Goal: Task Accomplishment & Management: Use online tool/utility

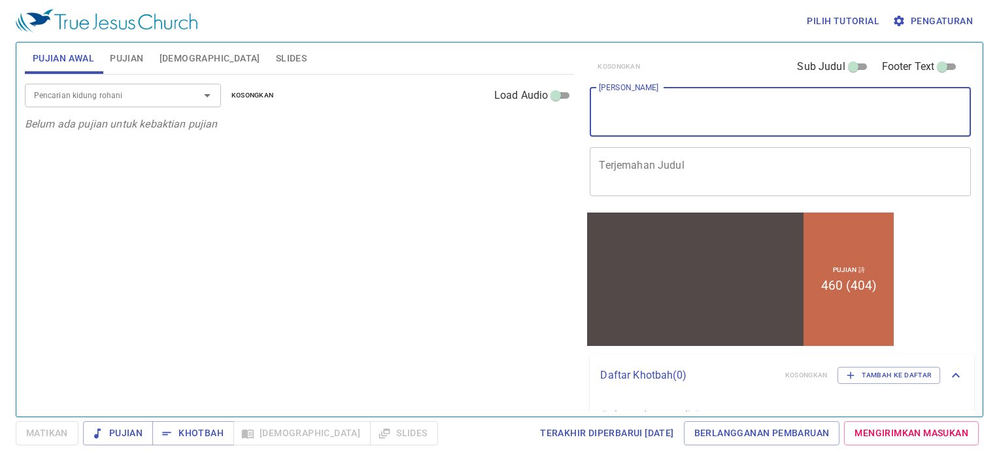
click at [626, 105] on textarea "[PERSON_NAME]" at bounding box center [780, 111] width 363 height 25
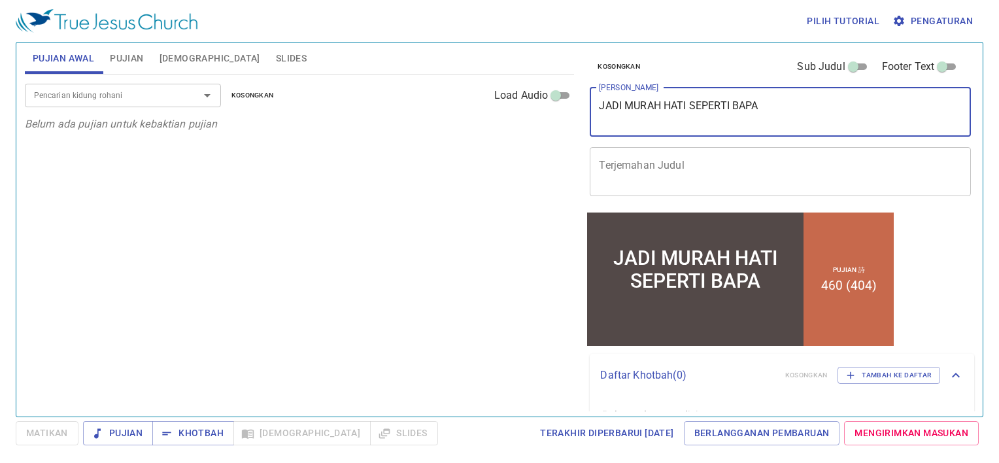
type textarea "JADI MURAH HATI SEPERTI BAPA"
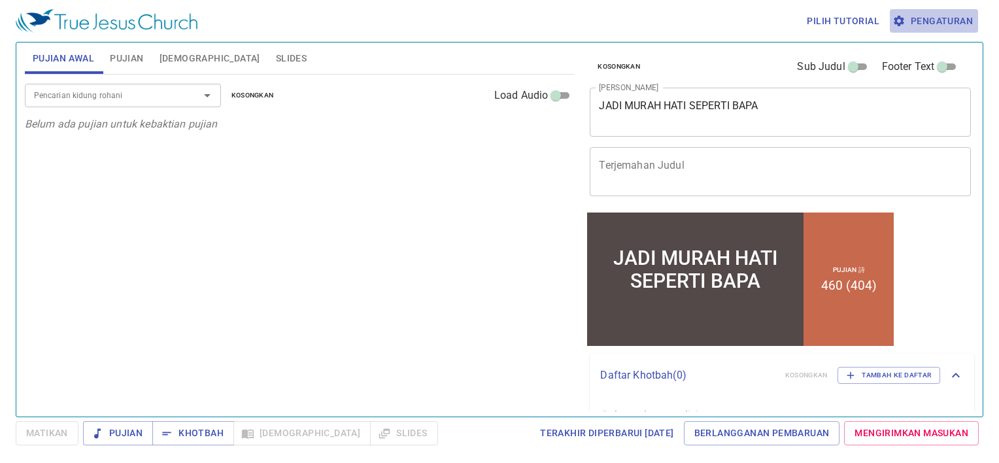
click at [937, 26] on span "Pengaturan" at bounding box center [934, 21] width 78 height 16
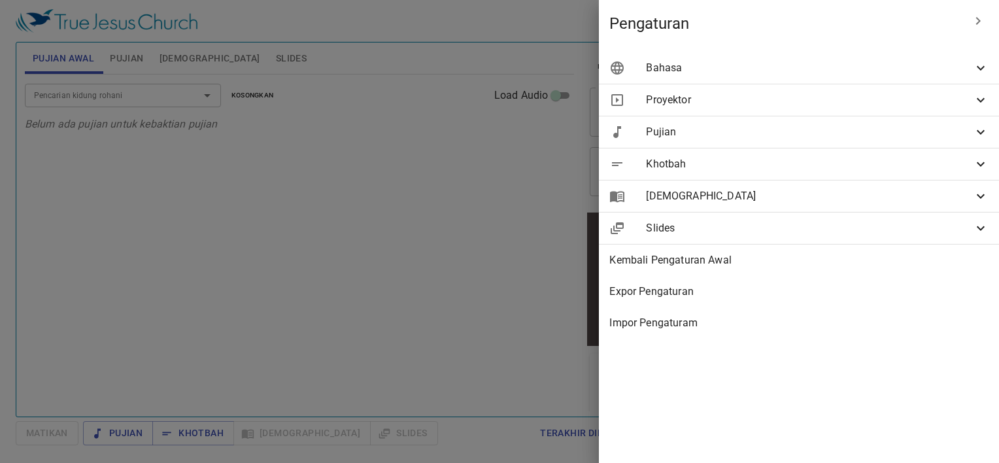
click at [0, 0] on div "Bahasa" at bounding box center [0, 0] width 0 height 0
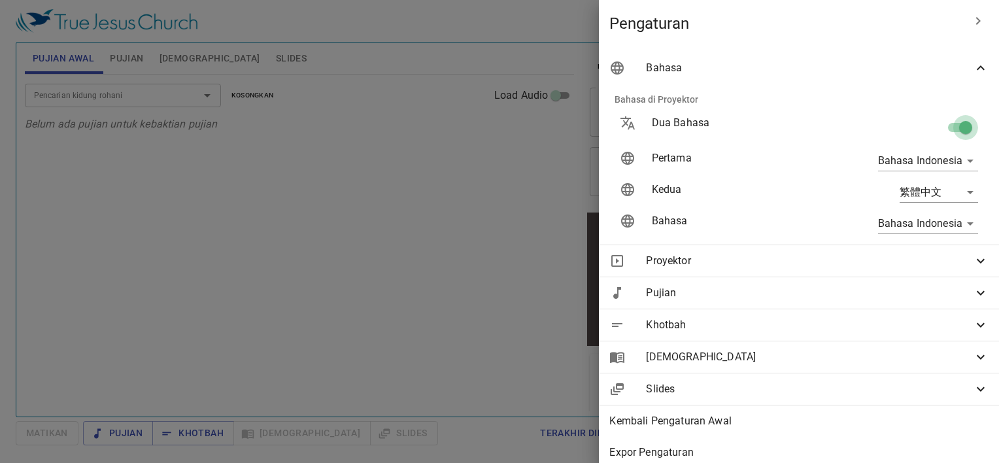
click at [953, 126] on input "checkbox" at bounding box center [966, 130] width 75 height 25
checkbox input "false"
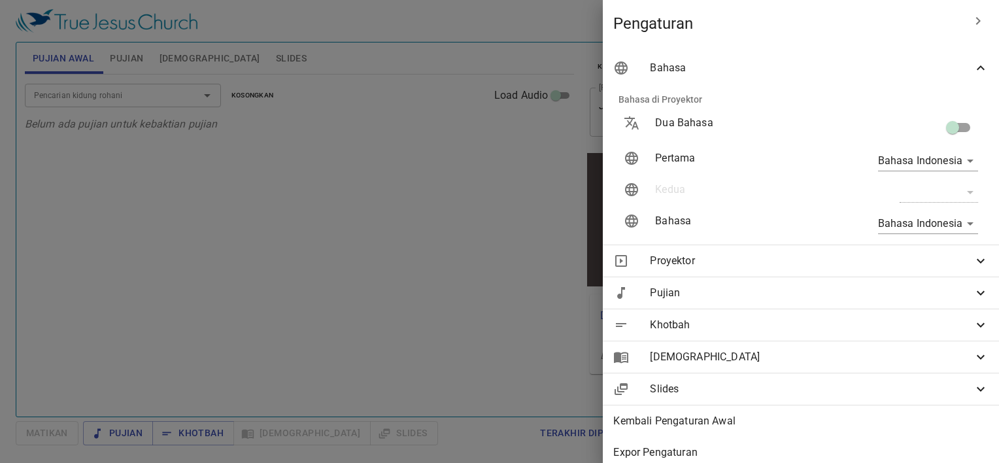
click at [0, 0] on div at bounding box center [0, 0] width 0 height 0
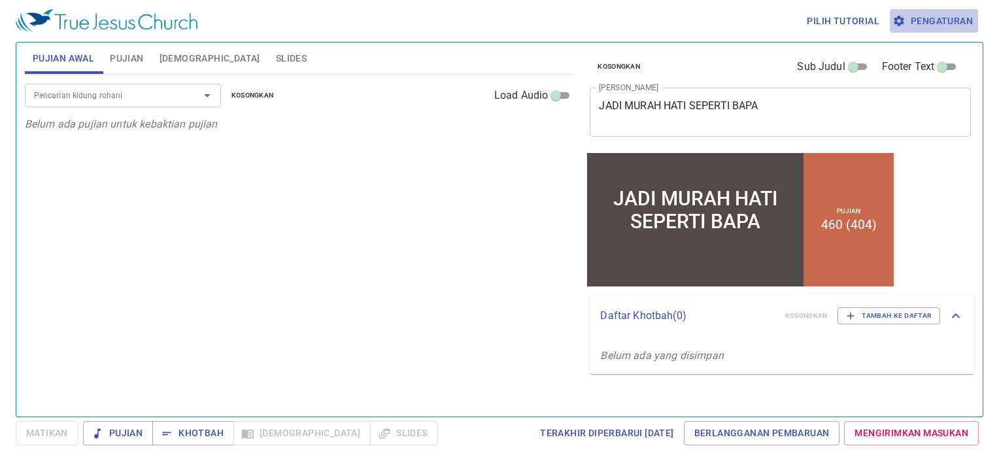
click at [944, 29] on button "Pengaturan" at bounding box center [934, 21] width 88 height 24
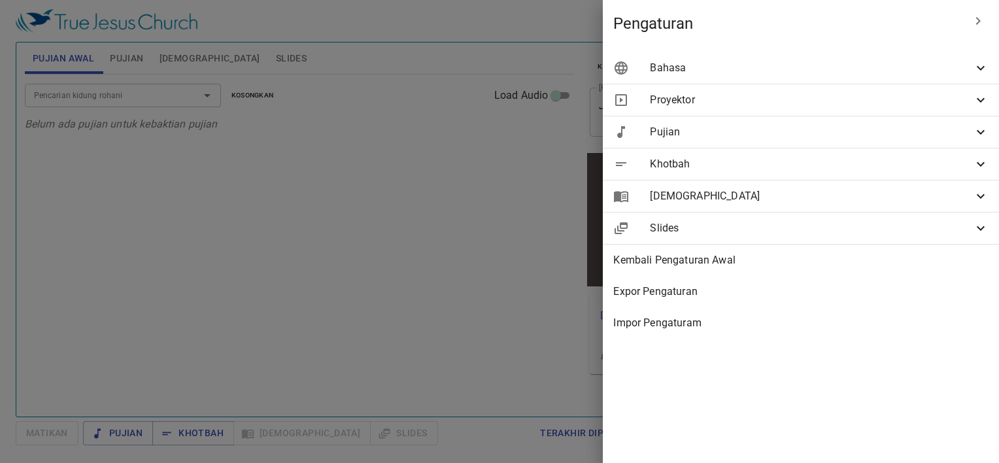
click at [923, 166] on span "Khotbah" at bounding box center [811, 164] width 323 height 16
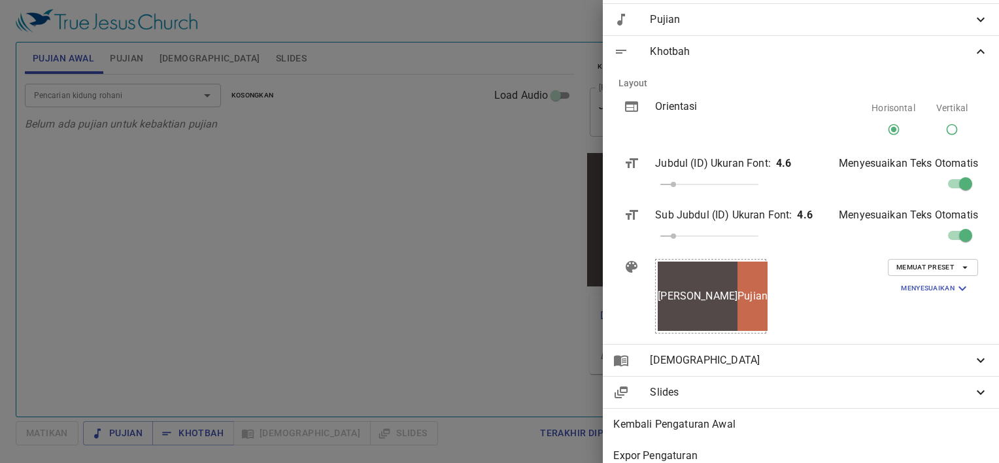
scroll to position [116, 0]
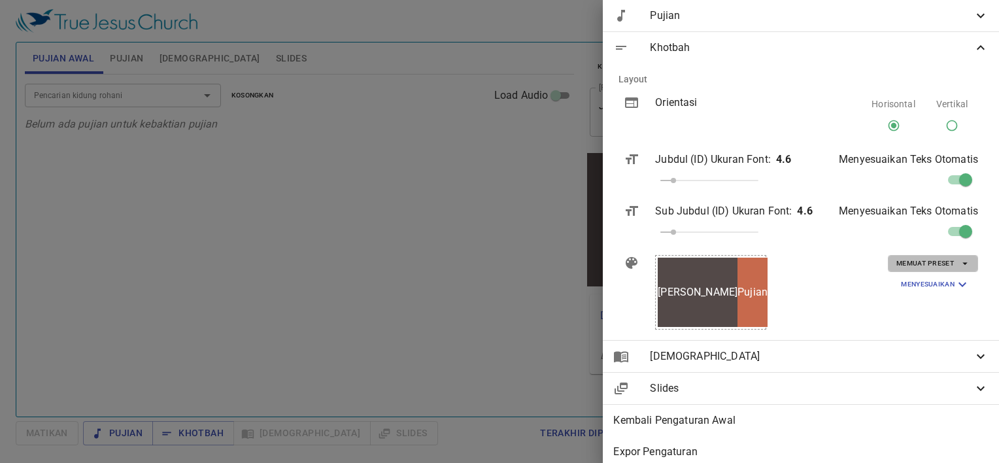
click at [0, 0] on span "Memuat Preset" at bounding box center [0, 0] width 0 height 0
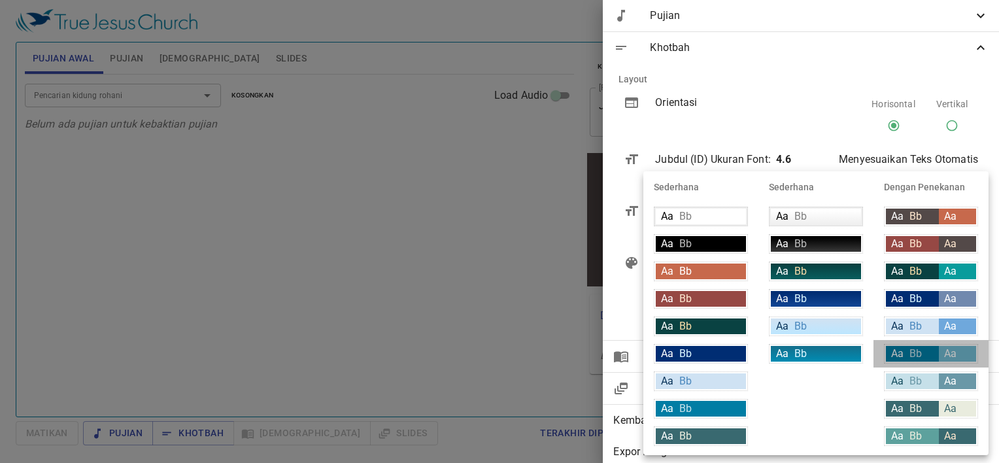
click at [936, 353] on div "Aa Bb" at bounding box center [912, 354] width 53 height 16
type input "#007DA4"
type input "#c6e0e9"
type input "#71bad1"
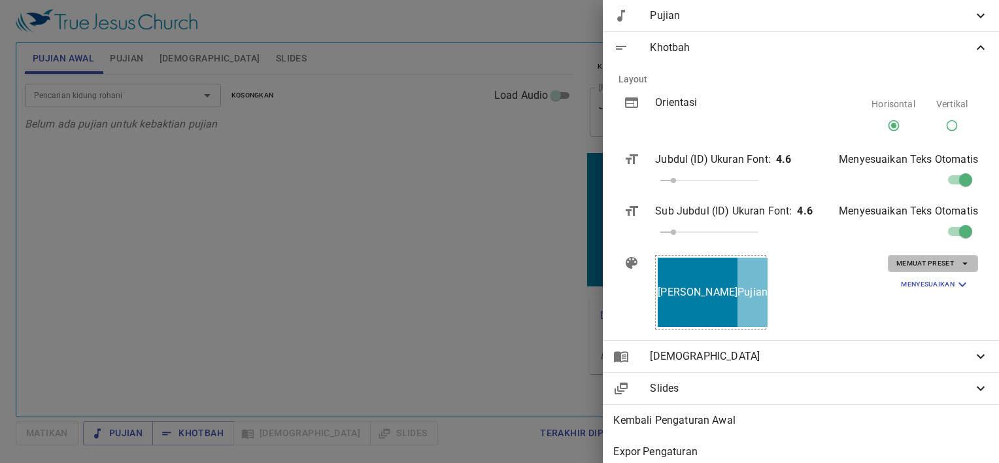
click at [0, 0] on span "Memuat Preset" at bounding box center [0, 0] width 0 height 0
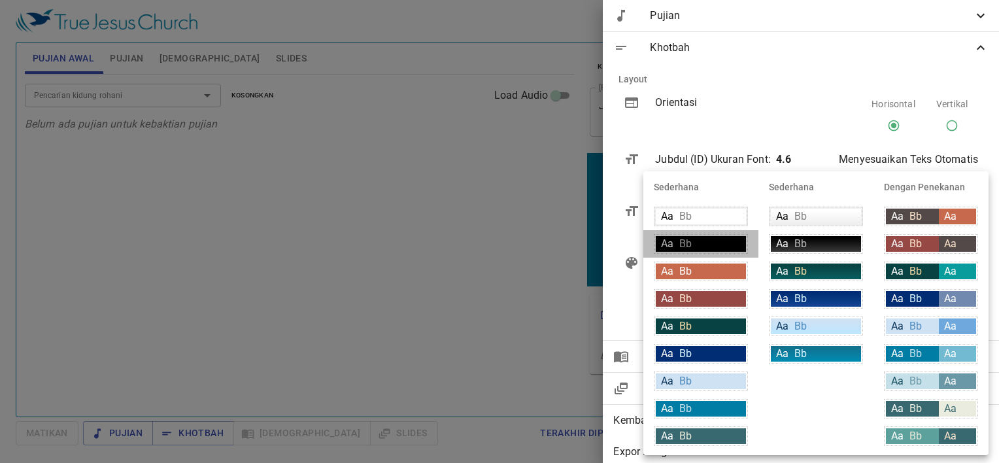
click at [0, 0] on div "Aa Bb" at bounding box center [0, 0] width 0 height 0
type input "#000000"
type input "#bfbfbf"
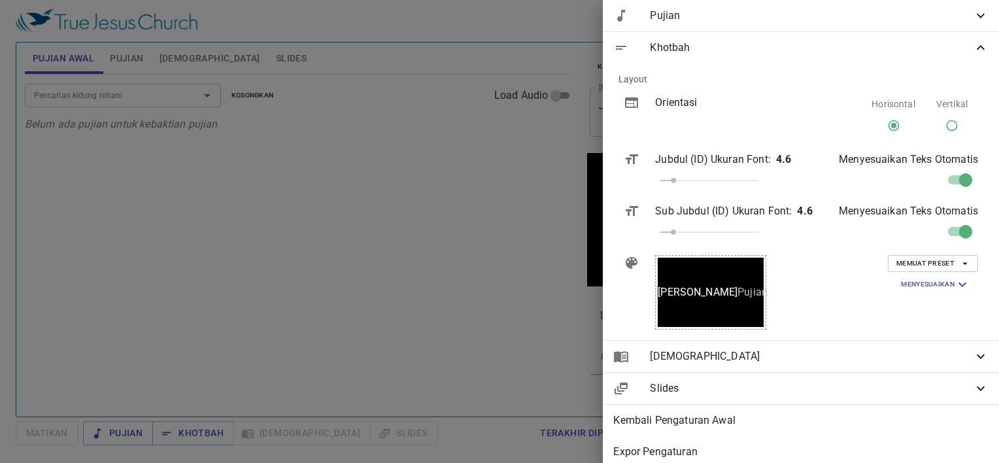
click at [0, 0] on div at bounding box center [0, 0] width 0 height 0
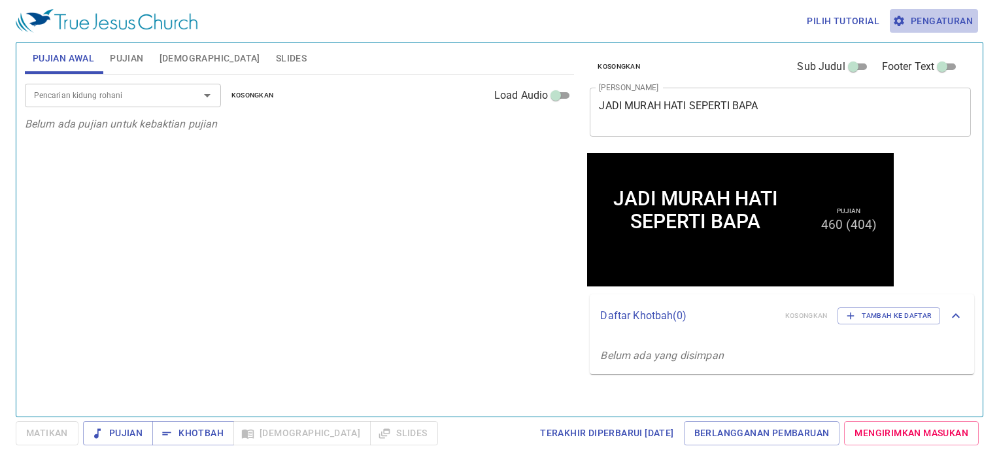
click at [941, 16] on span "Pengaturan" at bounding box center [934, 21] width 78 height 16
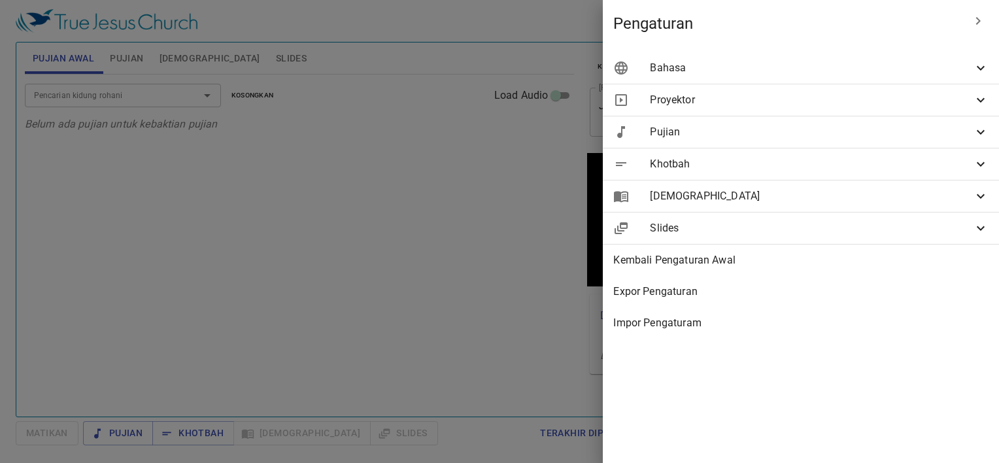
click at [0, 0] on span "Khotbah" at bounding box center [0, 0] width 0 height 0
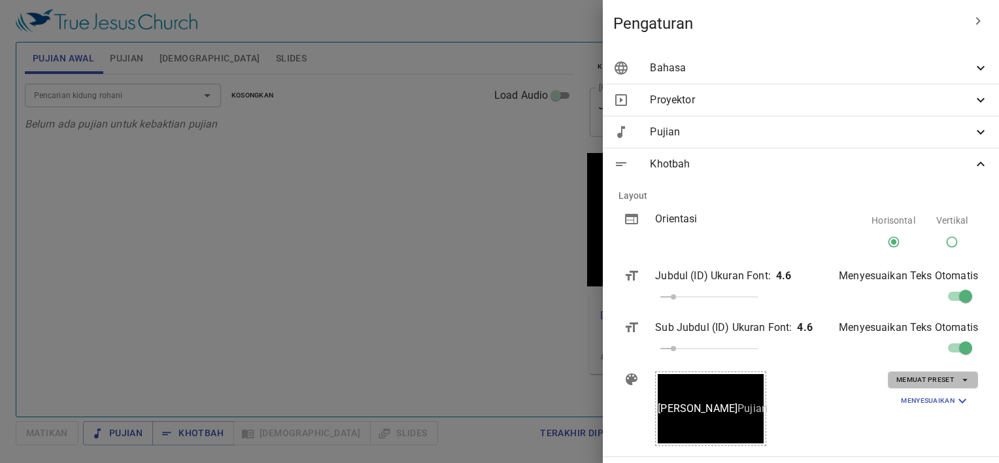
click at [910, 376] on span "Memuat Preset" at bounding box center [933, 380] width 73 height 12
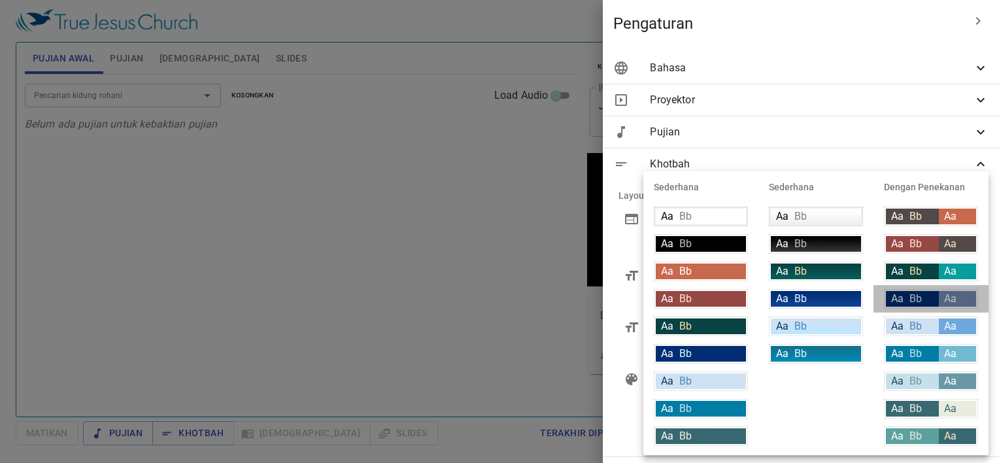
click at [0, 0] on span "Aa" at bounding box center [0, 0] width 0 height 0
type input "#002d73"
type input "#daf5ff"
type input "#7189ae"
type input "#ffffff"
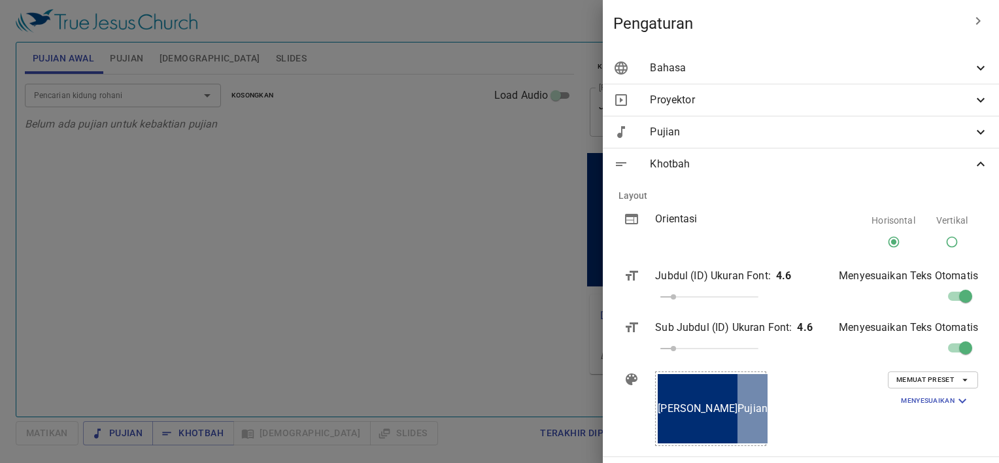
click at [0, 0] on div at bounding box center [0, 0] width 0 height 0
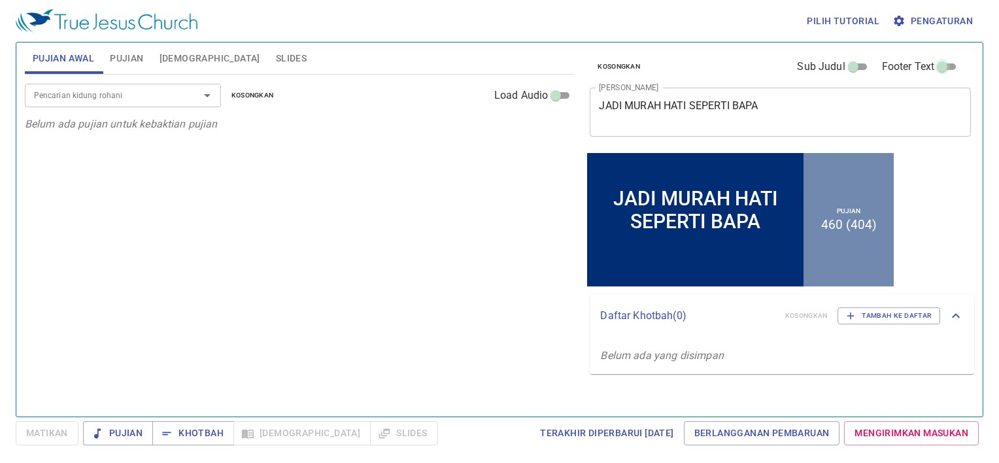
click at [948, 62] on input "Footer Text" at bounding box center [942, 69] width 47 height 16
checkbox input "true"
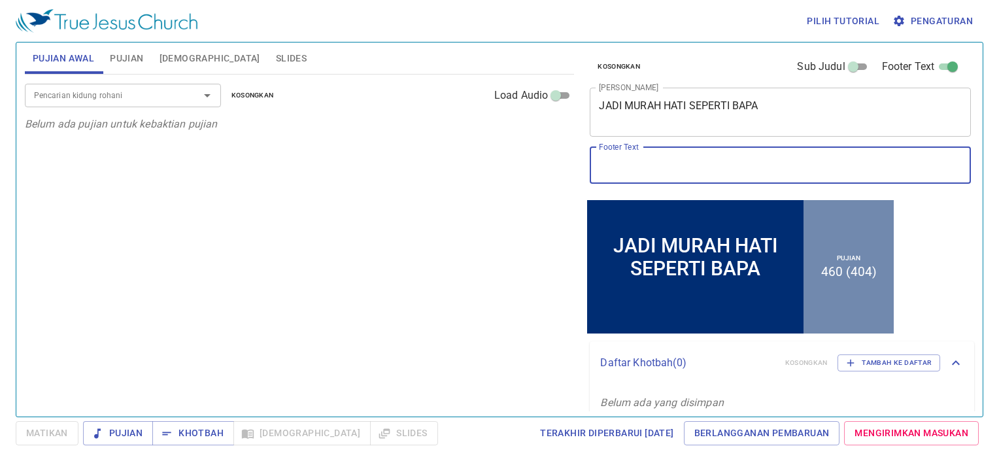
click at [681, 167] on input "Footer Text" at bounding box center [780, 165] width 381 height 37
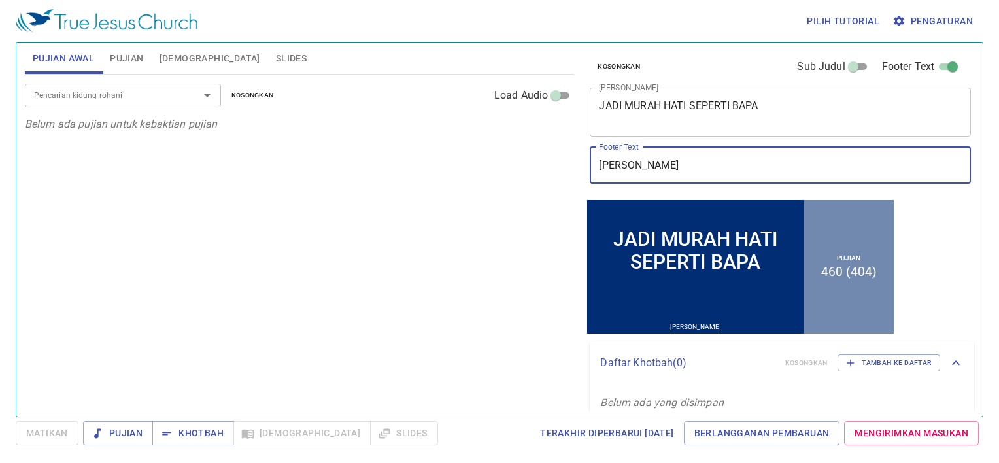
type input "[PERSON_NAME]"
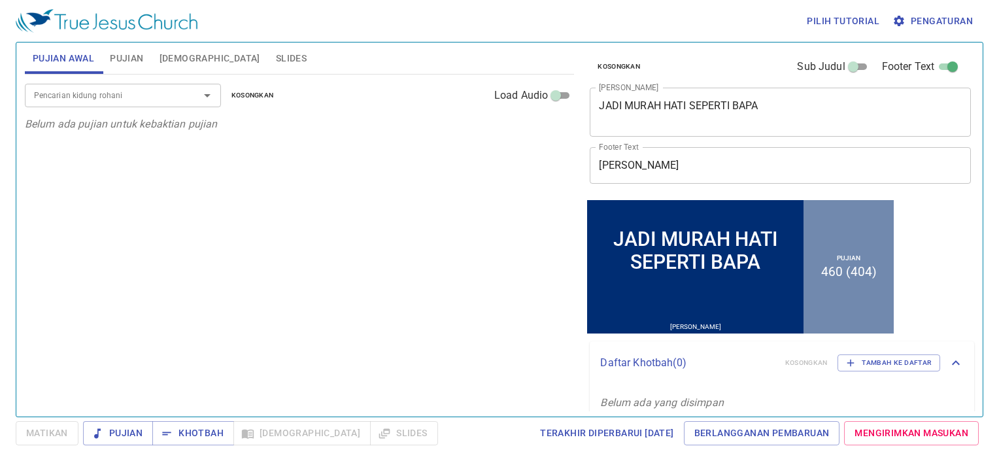
click at [487, 131] on p "Belum ada pujian untuk kebaktian pujian" at bounding box center [300, 124] width 550 height 16
click at [131, 63] on span "Pujian" at bounding box center [126, 58] width 33 height 16
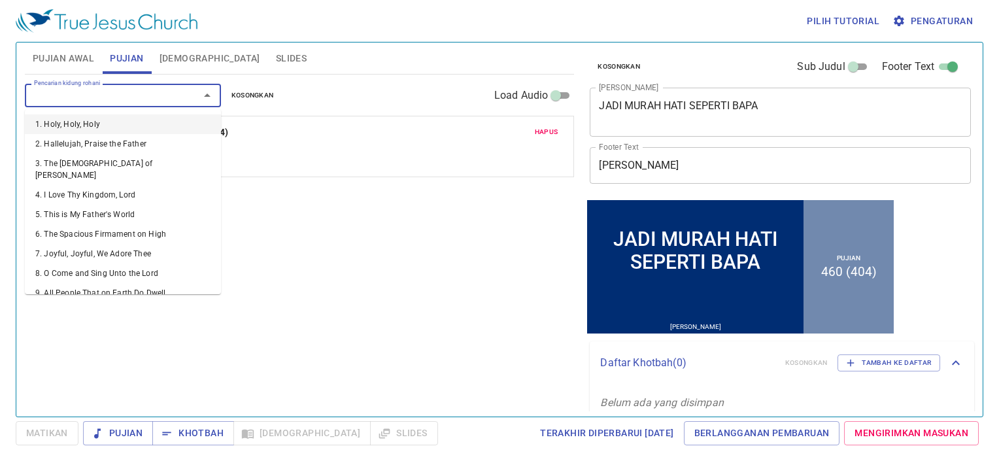
click at [149, 97] on input "Pencarian kidung rohani" at bounding box center [104, 95] width 150 height 15
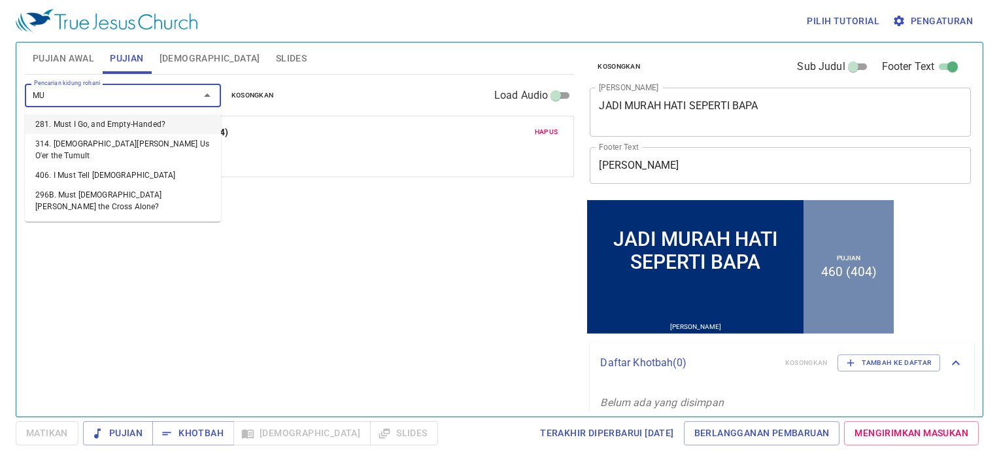
type input "M"
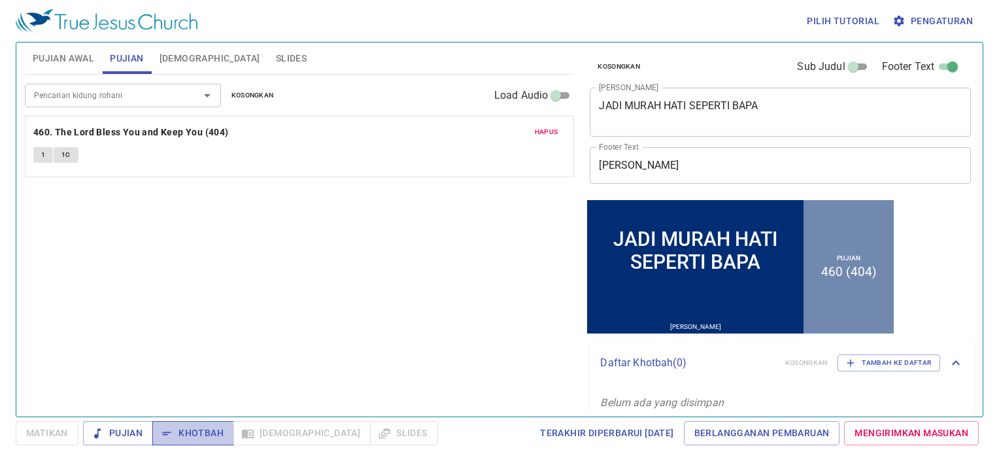
click at [173, 434] on icon "button" at bounding box center [166, 433] width 13 height 13
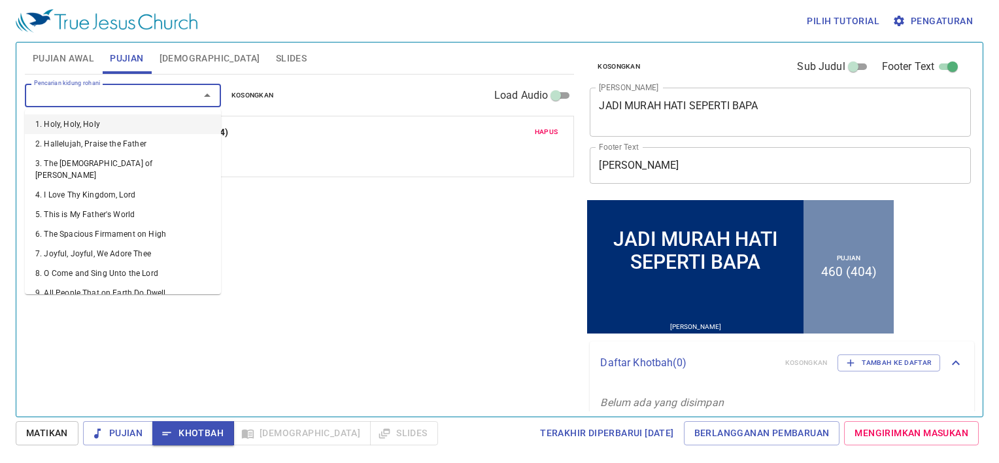
click at [82, 102] on input "Pencarian kidung rohani" at bounding box center [104, 95] width 150 height 15
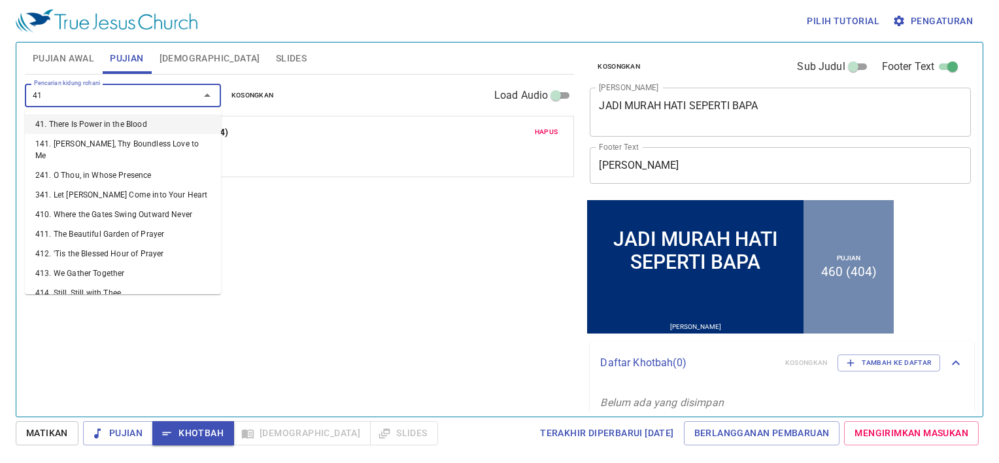
type input "411"
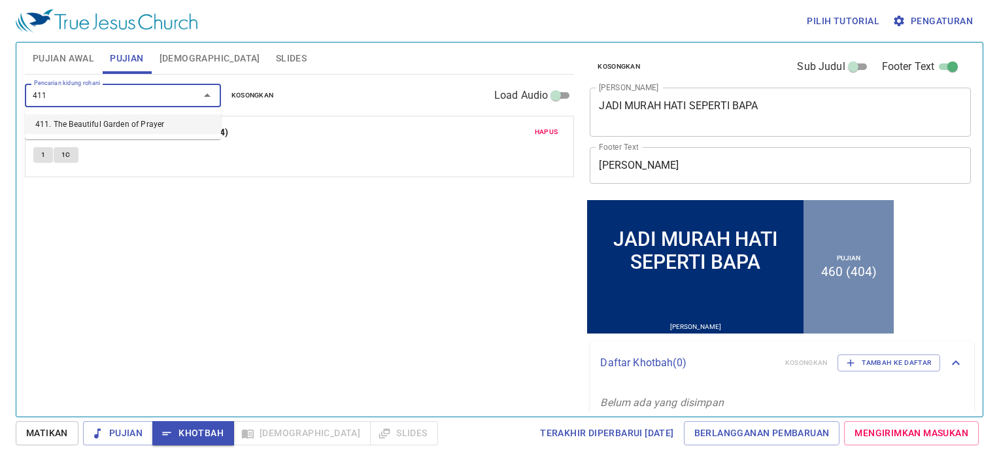
click at [0, 0] on li "411. The Beautiful Garden of Prayer" at bounding box center [0, 0] width 0 height 0
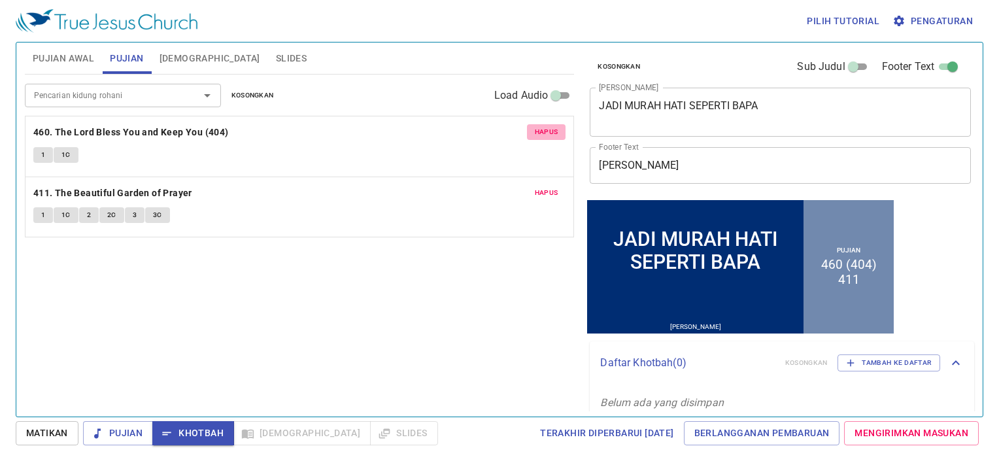
click at [543, 131] on span "Hapus" at bounding box center [547, 132] width 24 height 12
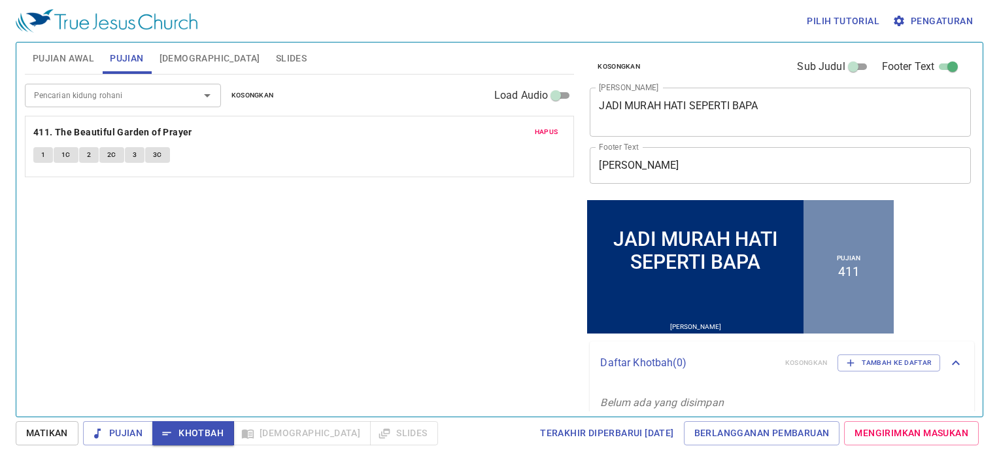
click at [37, 156] on button "1" at bounding box center [43, 155] width 20 height 16
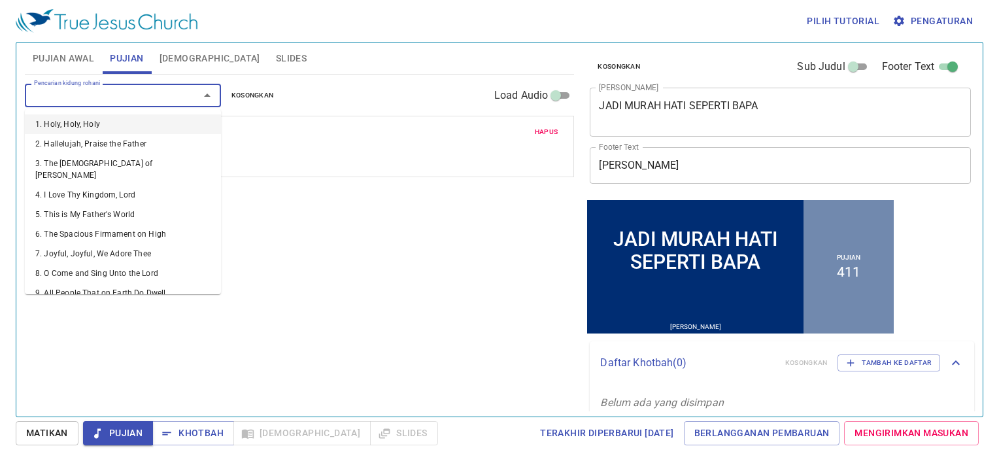
click at [86, 94] on input "Pencarian kidung rohani" at bounding box center [104, 95] width 150 height 15
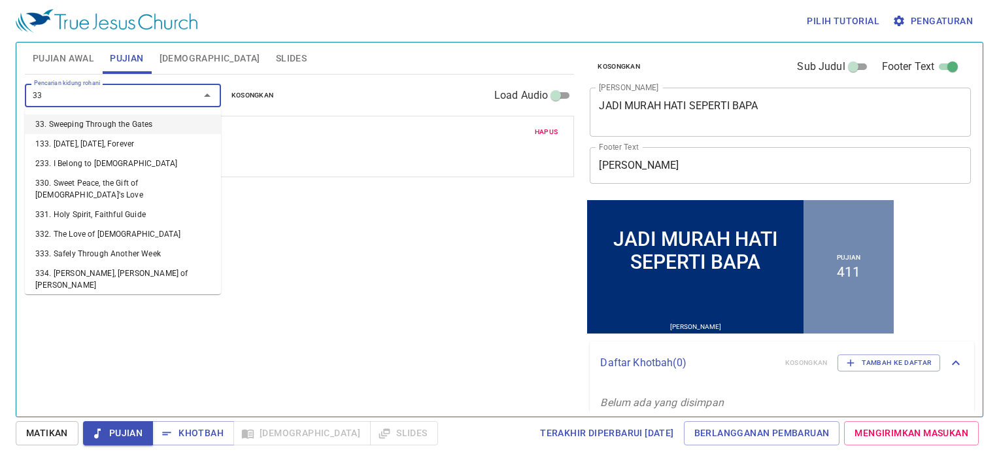
type input "332"
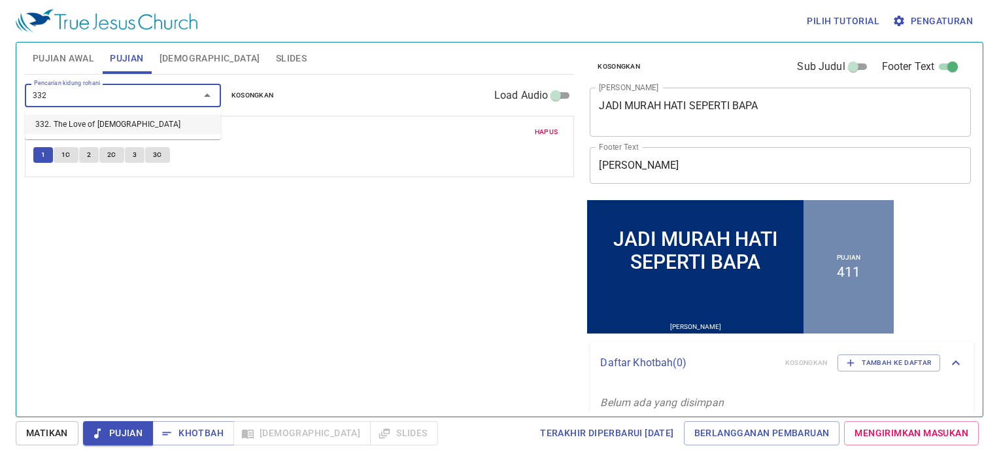
click at [0, 0] on li "332. The Love of [DEMOGRAPHIC_DATA]" at bounding box center [0, 0] width 0 height 0
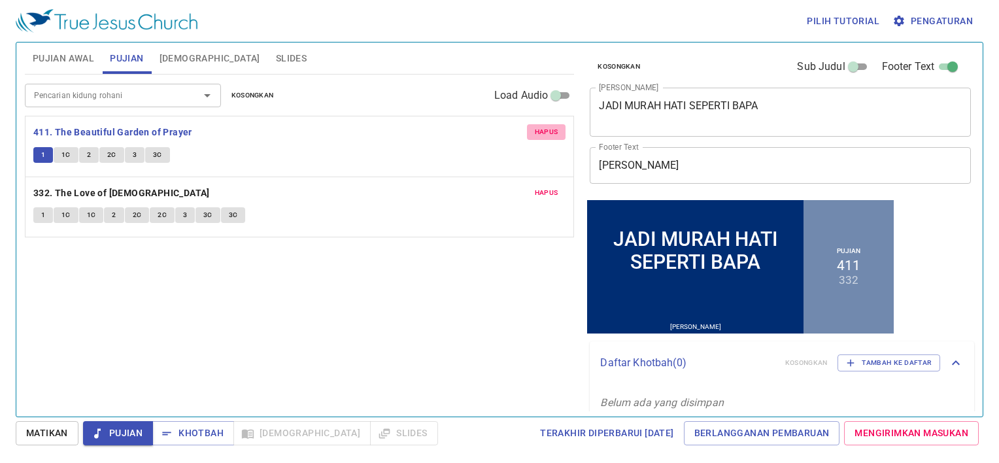
click at [553, 132] on span "Hapus" at bounding box center [547, 132] width 24 height 12
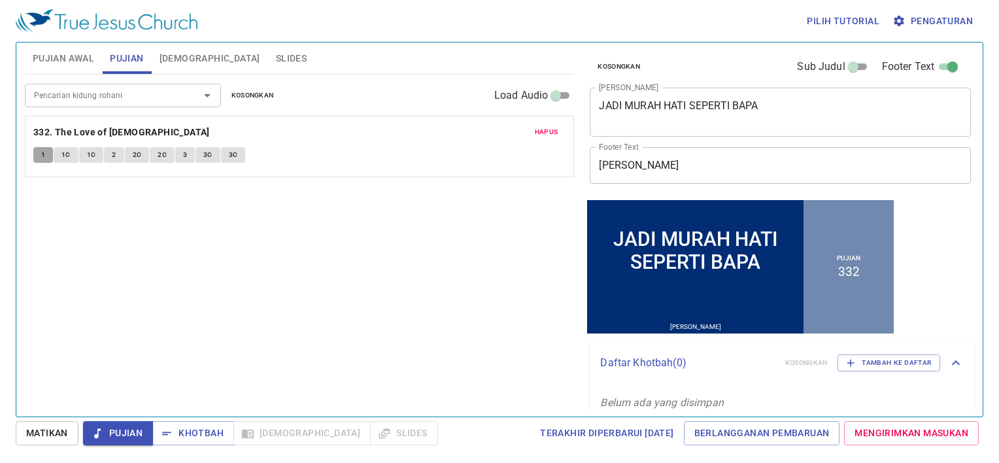
click at [44, 154] on span "1" at bounding box center [43, 155] width 4 height 12
click at [199, 429] on span "Khotbah" at bounding box center [193, 433] width 61 height 16
click at [45, 154] on button "1" at bounding box center [43, 155] width 20 height 16
click at [196, 429] on span "Khotbah" at bounding box center [193, 433] width 61 height 16
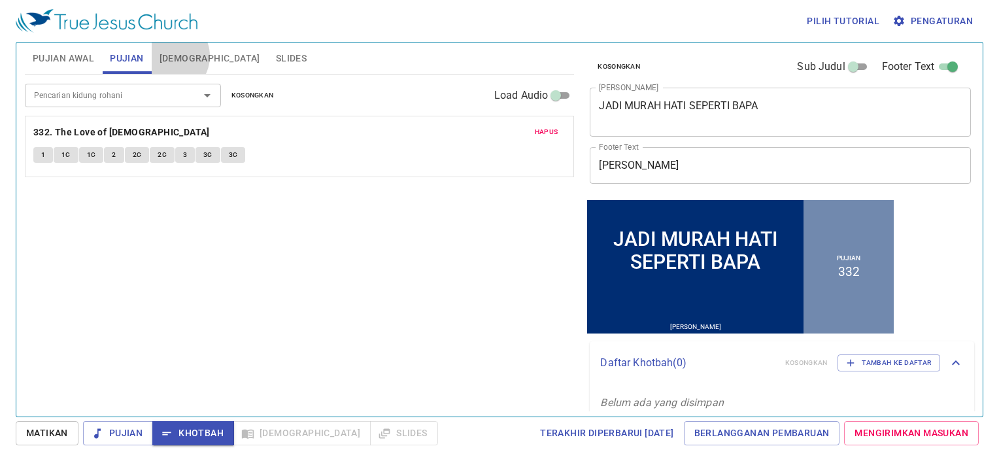
click at [170, 56] on span "[DEMOGRAPHIC_DATA]" at bounding box center [210, 58] width 101 height 16
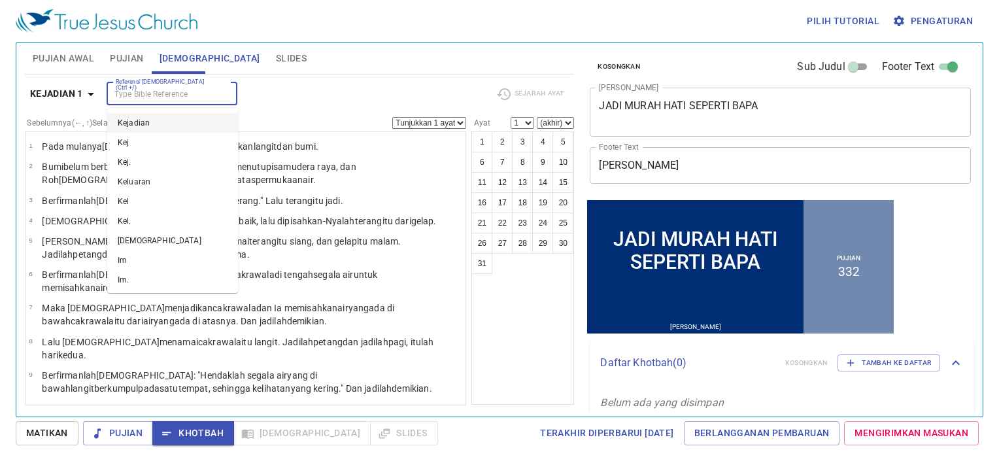
click at [135, 94] on input "Referensi [DEMOGRAPHIC_DATA] (Ctrl +/)" at bounding box center [161, 93] width 101 height 15
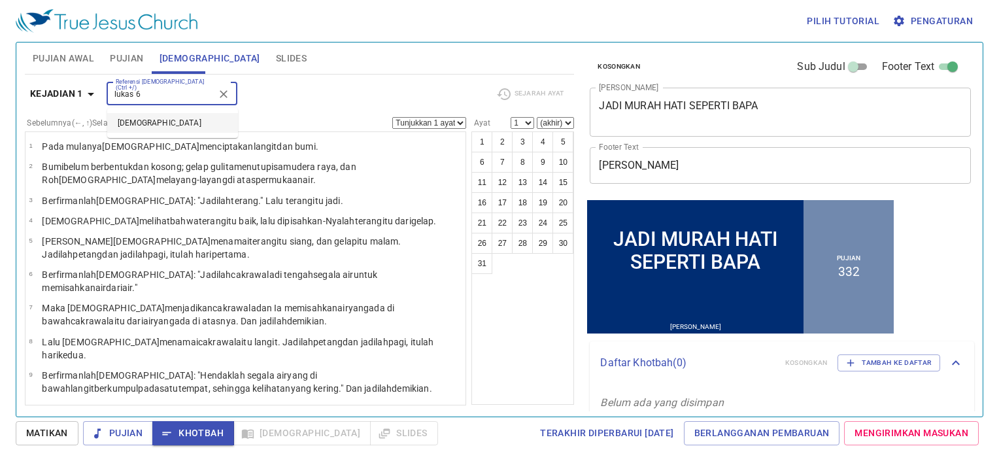
type input "lukas 6"
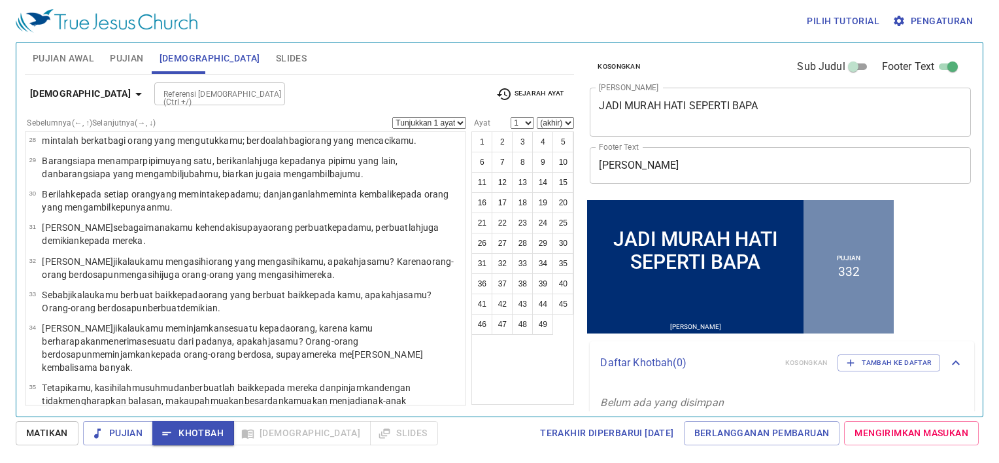
scroll to position [991, 0]
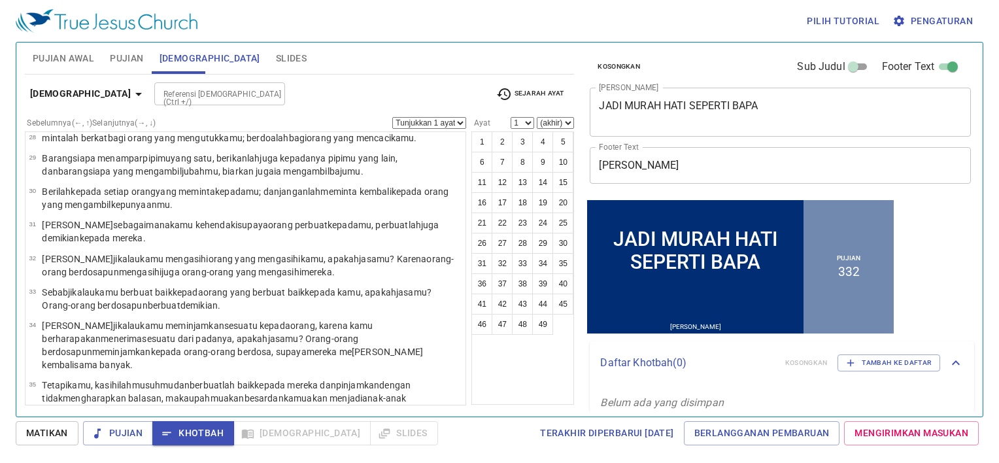
click at [184, 439] on wg3629 ", sama seperti Bapamu adalah murah hati ."" at bounding box center [244, 444] width 172 height 10
select select "36"
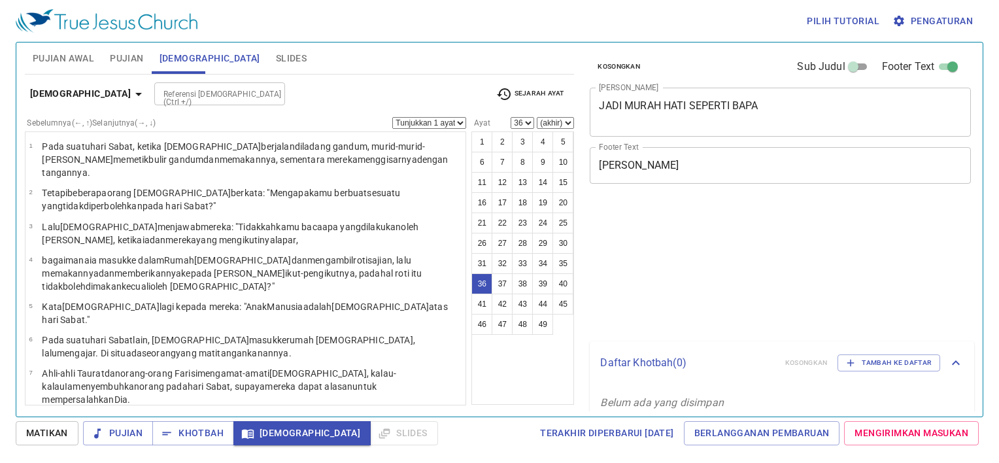
select select "36"
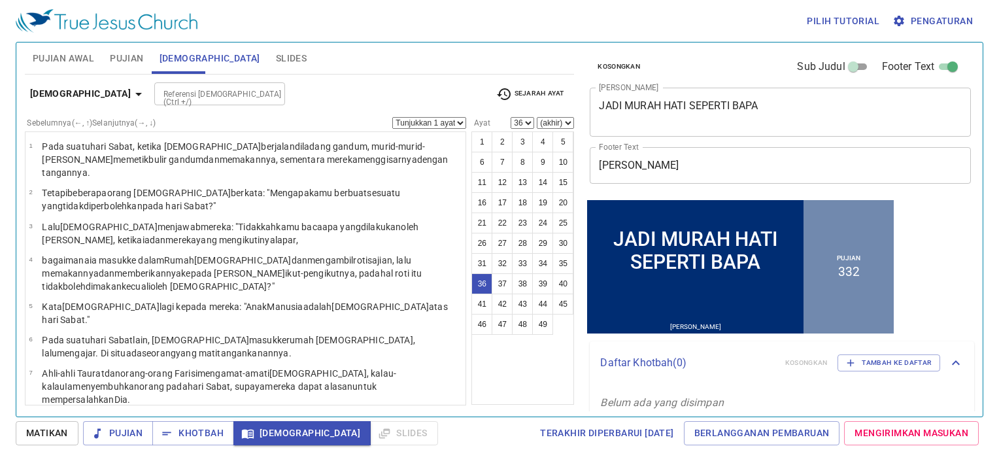
scroll to position [991, 0]
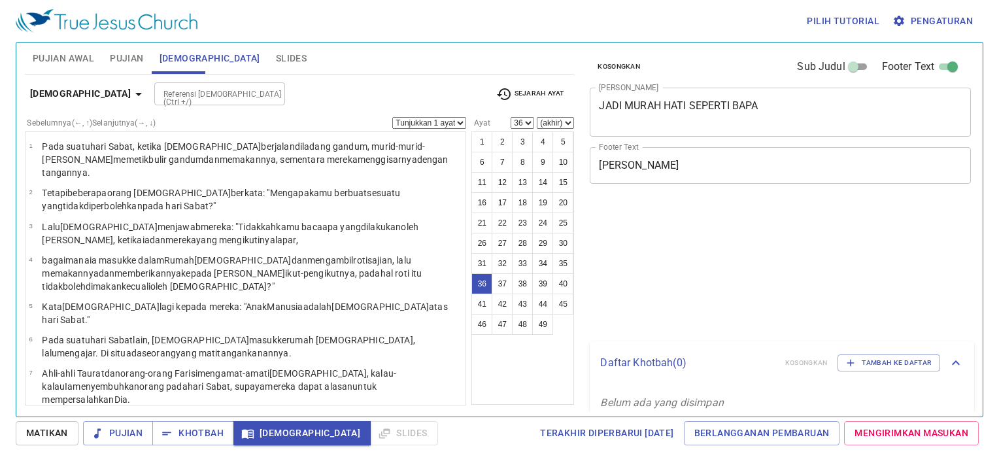
select select "36"
